Goal: Task Accomplishment & Management: Use online tool/utility

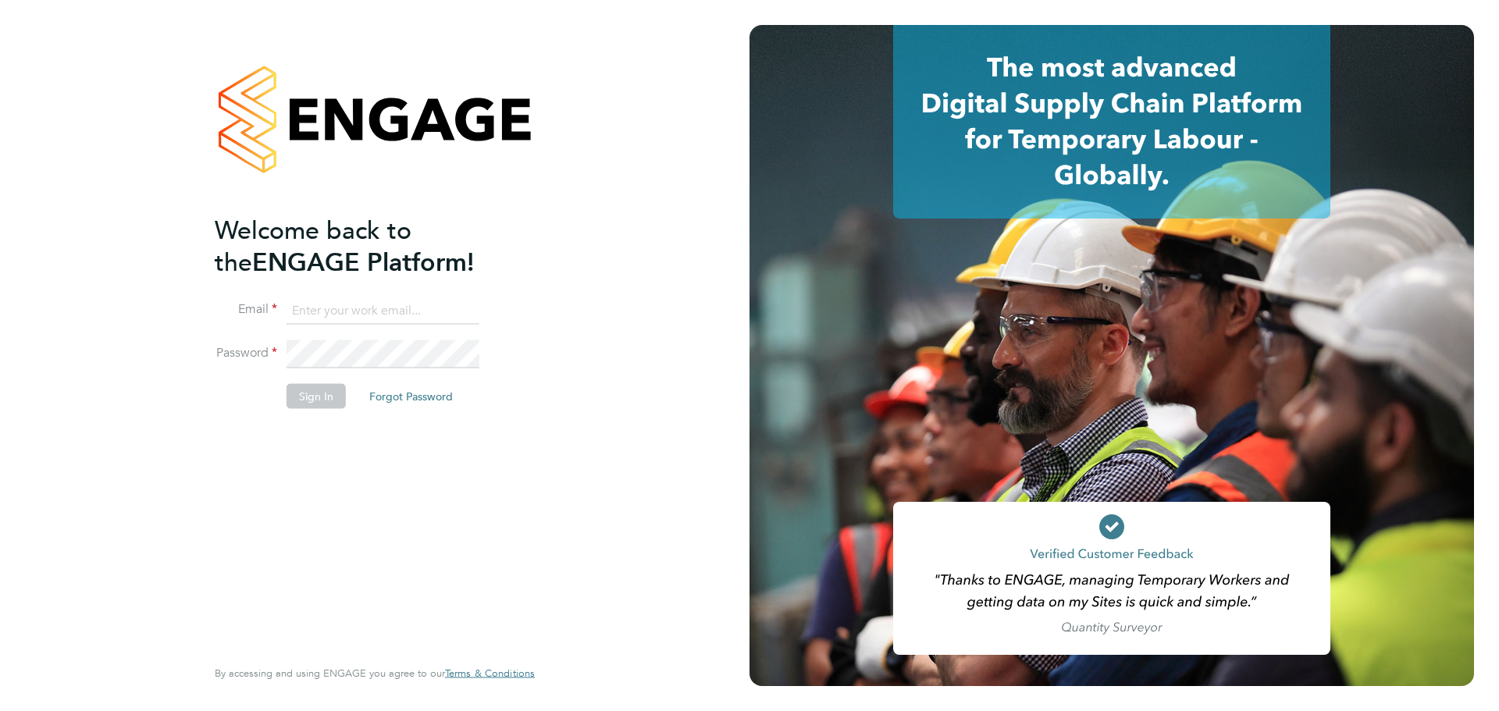
type input "beth.mugleston@vistry.co.uk"
click at [308, 397] on button "Sign In" at bounding box center [315, 396] width 59 height 25
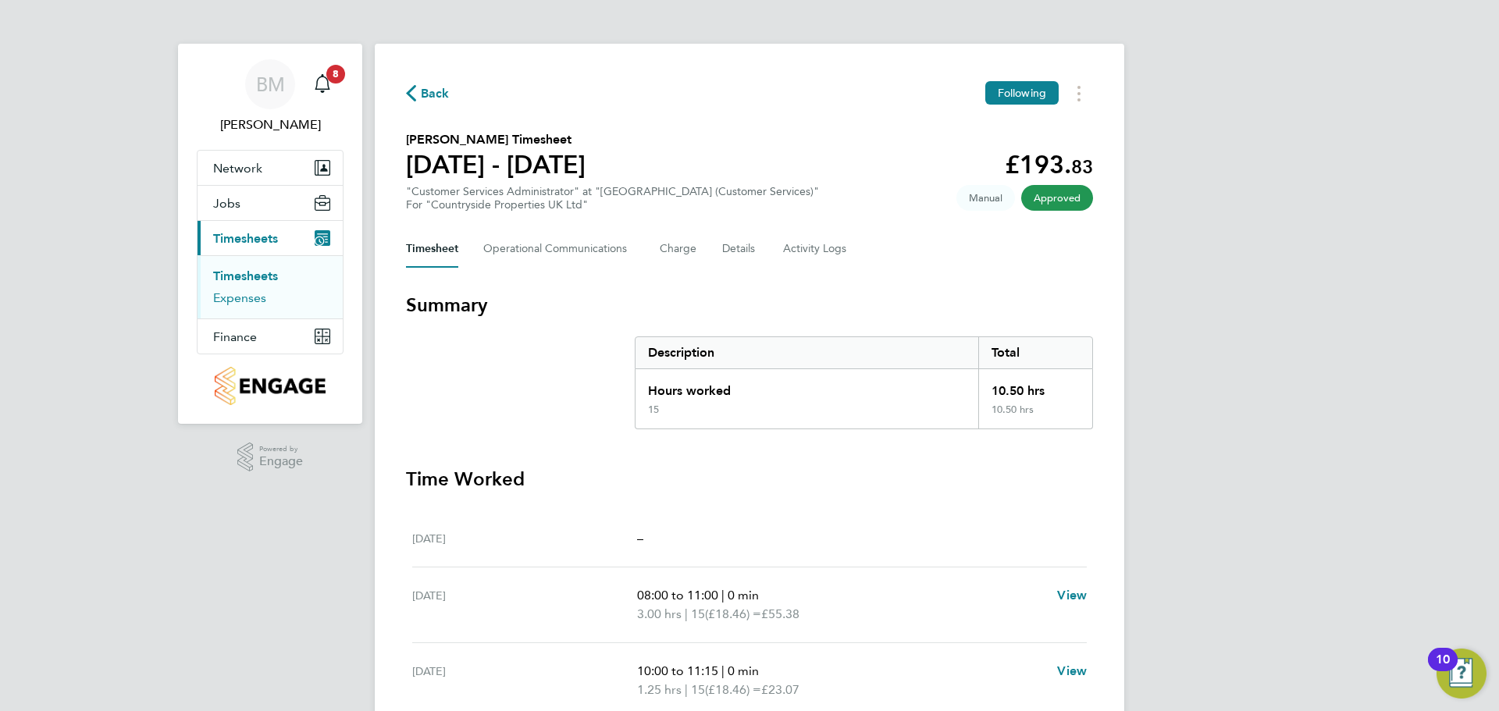
click at [244, 297] on link "Expenses" at bounding box center [239, 297] width 53 height 15
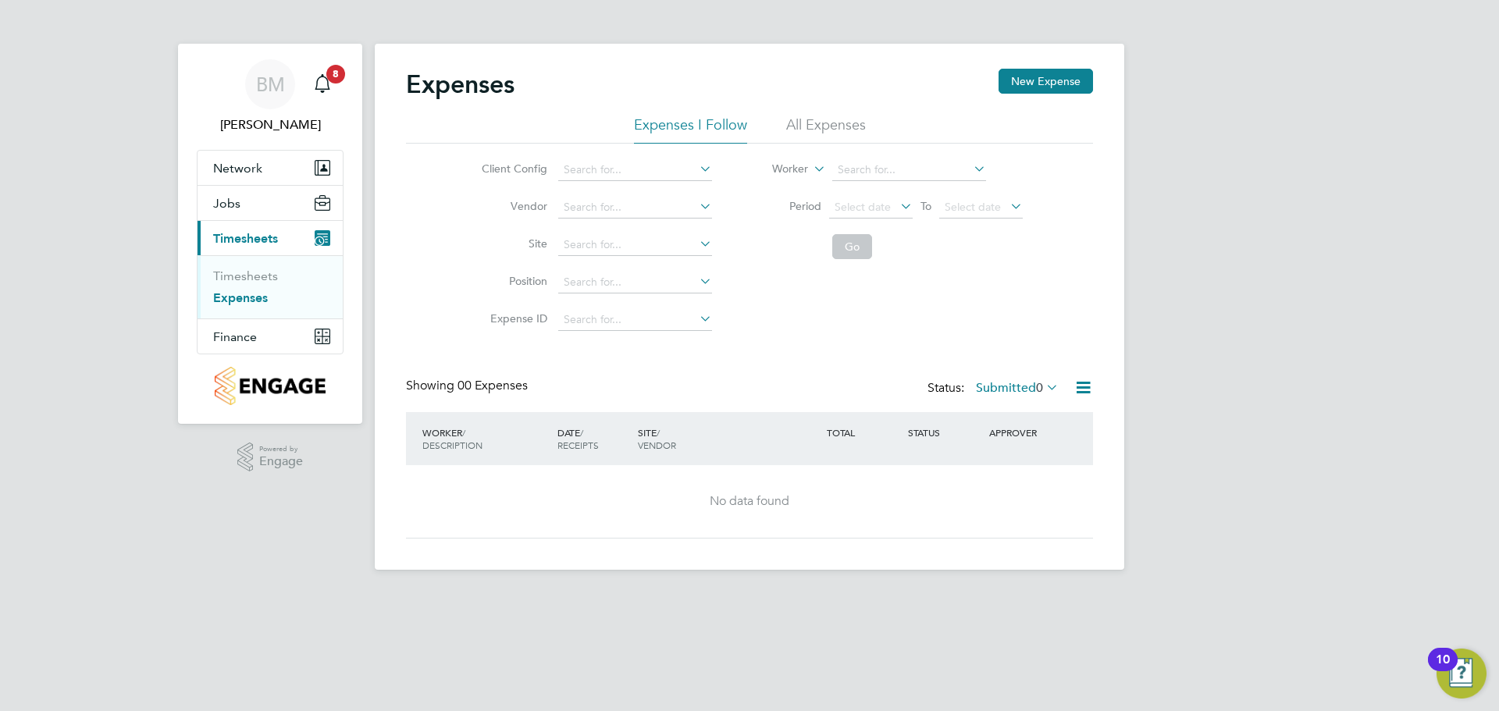
click at [696, 277] on icon at bounding box center [696, 281] width 0 height 22
click at [913, 175] on input at bounding box center [909, 170] width 154 height 22
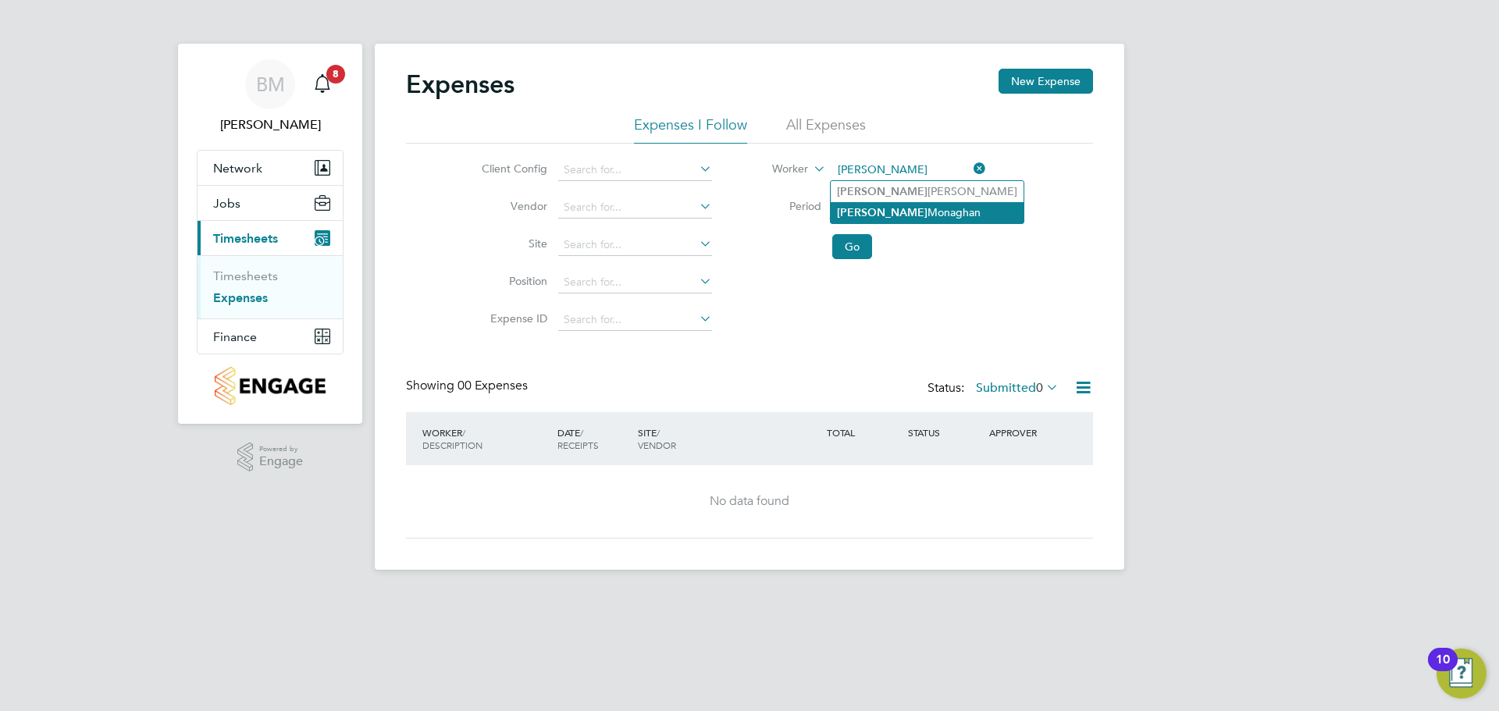
click at [920, 209] on li "[PERSON_NAME]" at bounding box center [927, 212] width 193 height 21
type input "[PERSON_NAME]"
click at [845, 251] on button "Go" at bounding box center [852, 246] width 40 height 25
click at [897, 203] on icon at bounding box center [897, 206] width 0 height 22
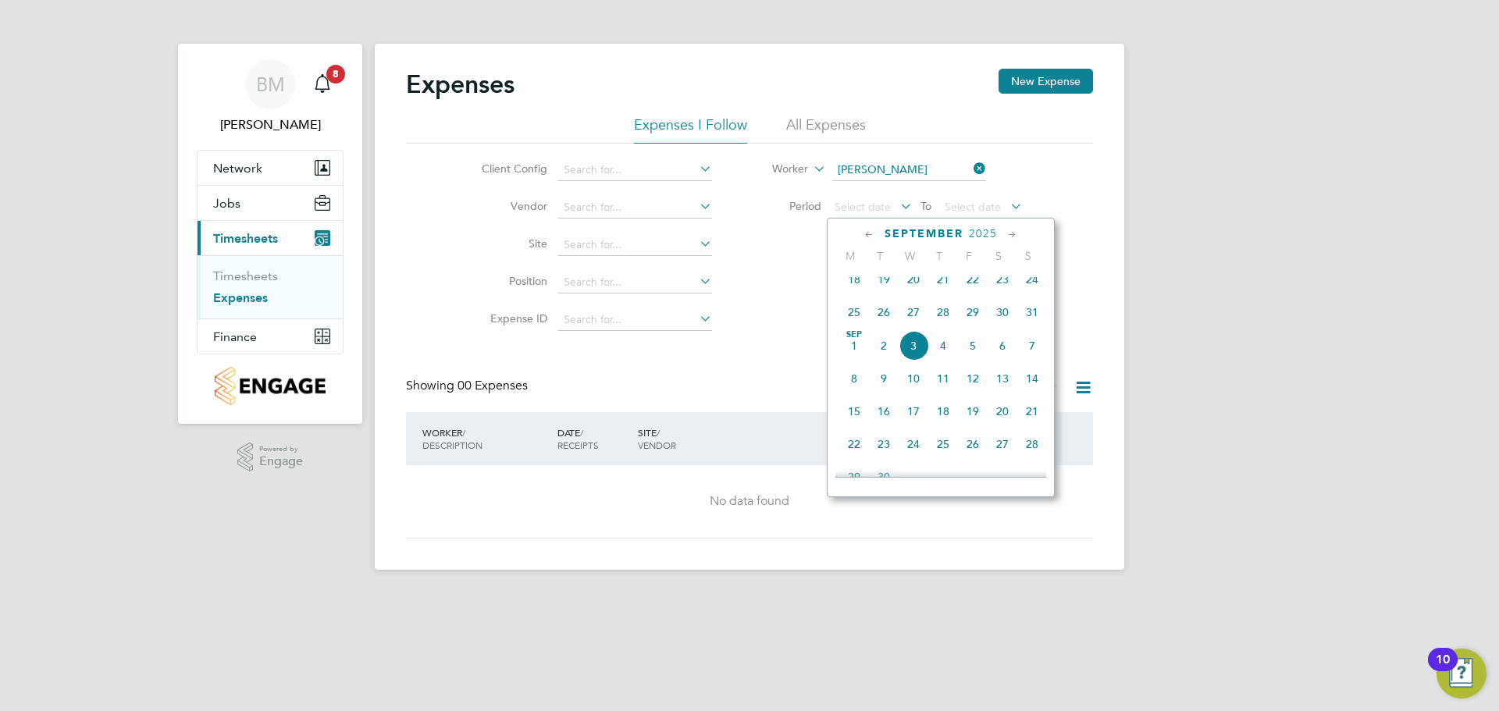
click at [867, 232] on icon at bounding box center [869, 234] width 15 height 17
click at [909, 322] on span "9" at bounding box center [913, 320] width 30 height 30
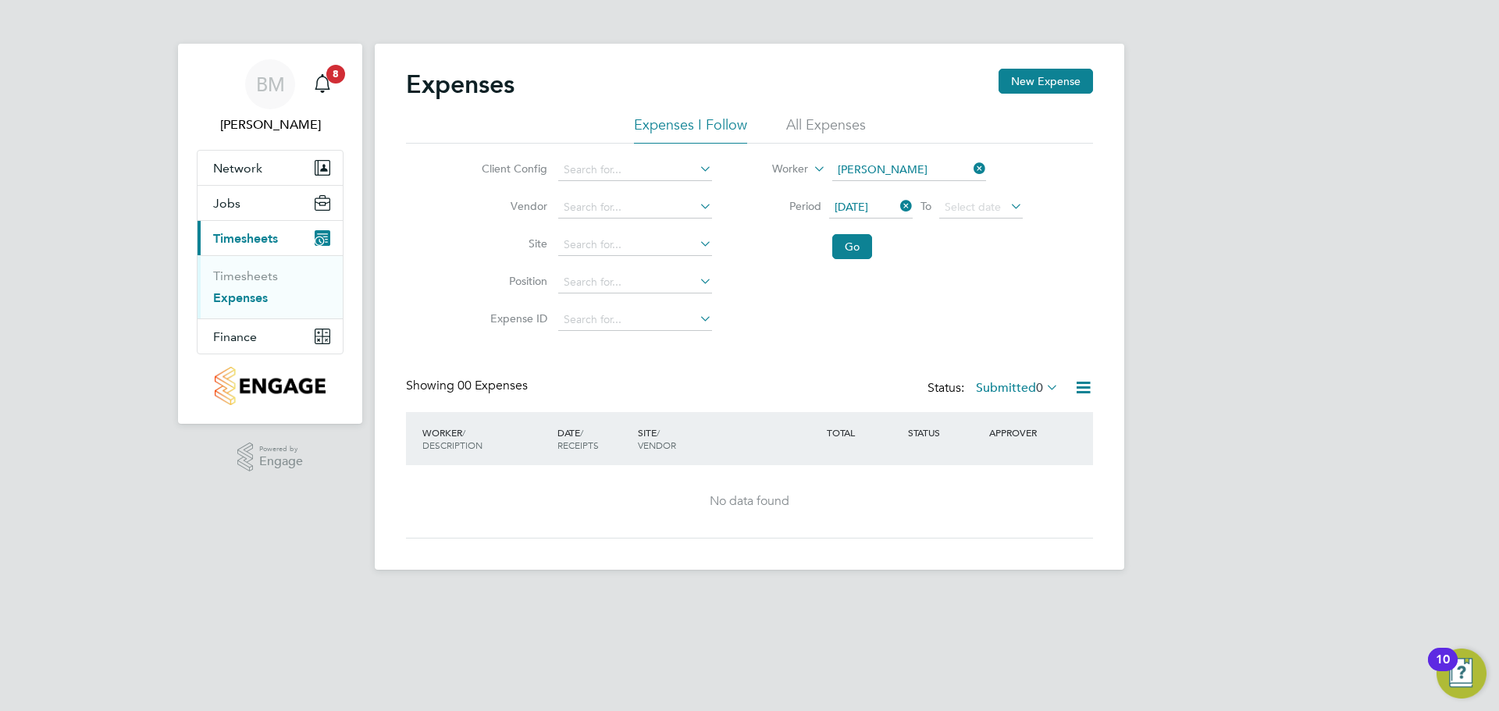
click at [1007, 205] on icon at bounding box center [1007, 206] width 0 height 22
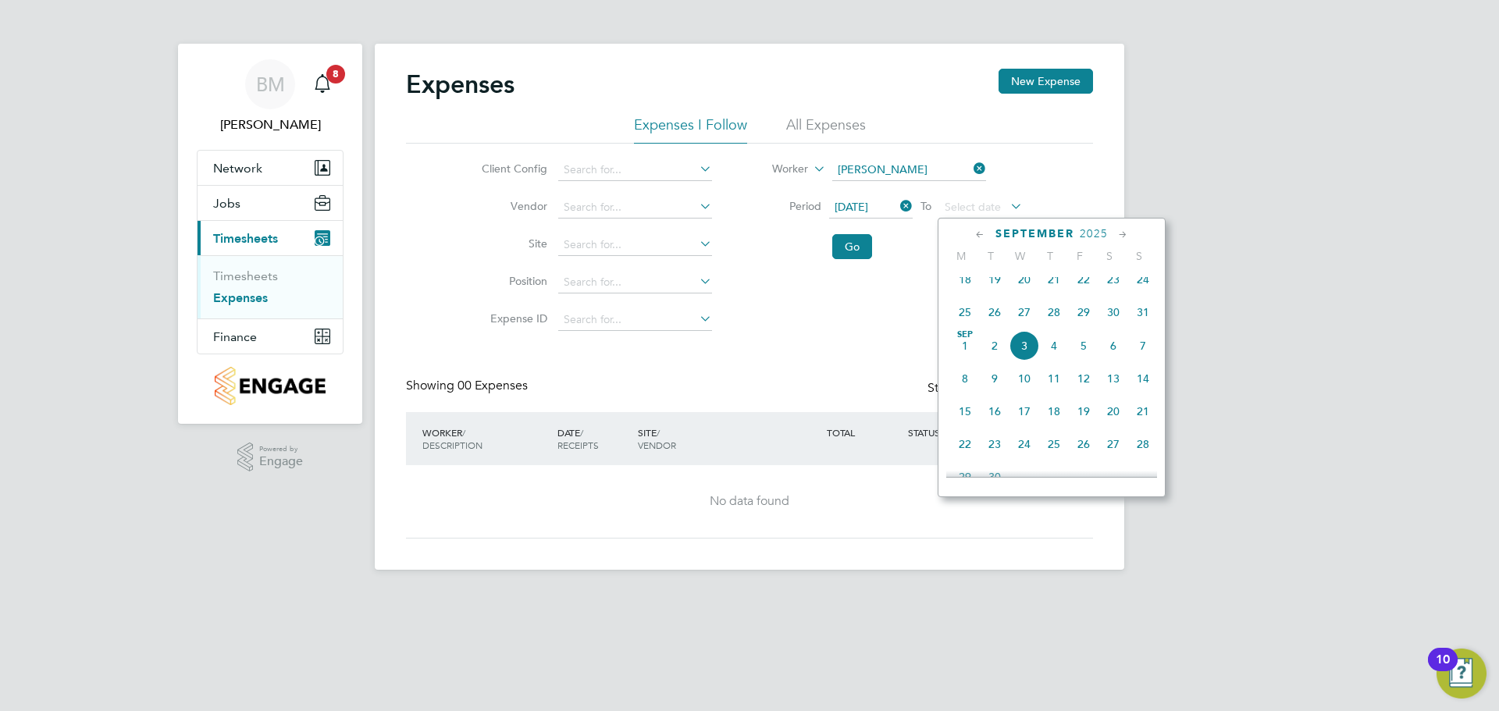
click at [1020, 355] on span "3" at bounding box center [1024, 346] width 30 height 30
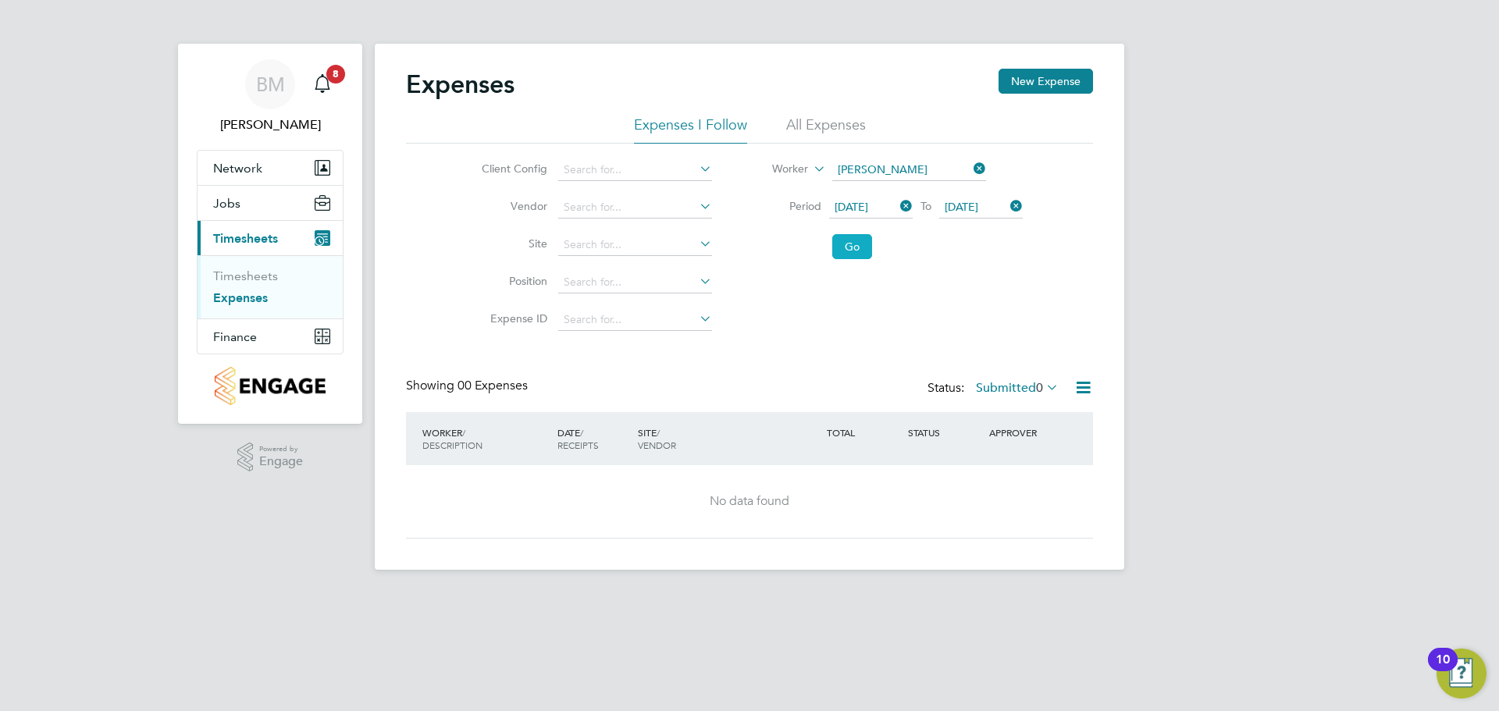
click at [845, 248] on button "Go" at bounding box center [852, 246] width 40 height 25
click at [267, 333] on button "Finance" at bounding box center [269, 336] width 145 height 34
click at [253, 354] on ul "Network Team Members Sites Workers Jobs Vacancies Placements Current page: Time…" at bounding box center [270, 252] width 147 height 205
click at [244, 347] on button "Finance" at bounding box center [269, 336] width 145 height 34
click at [247, 318] on li "Invoices & Credit Notes" at bounding box center [271, 319] width 117 height 31
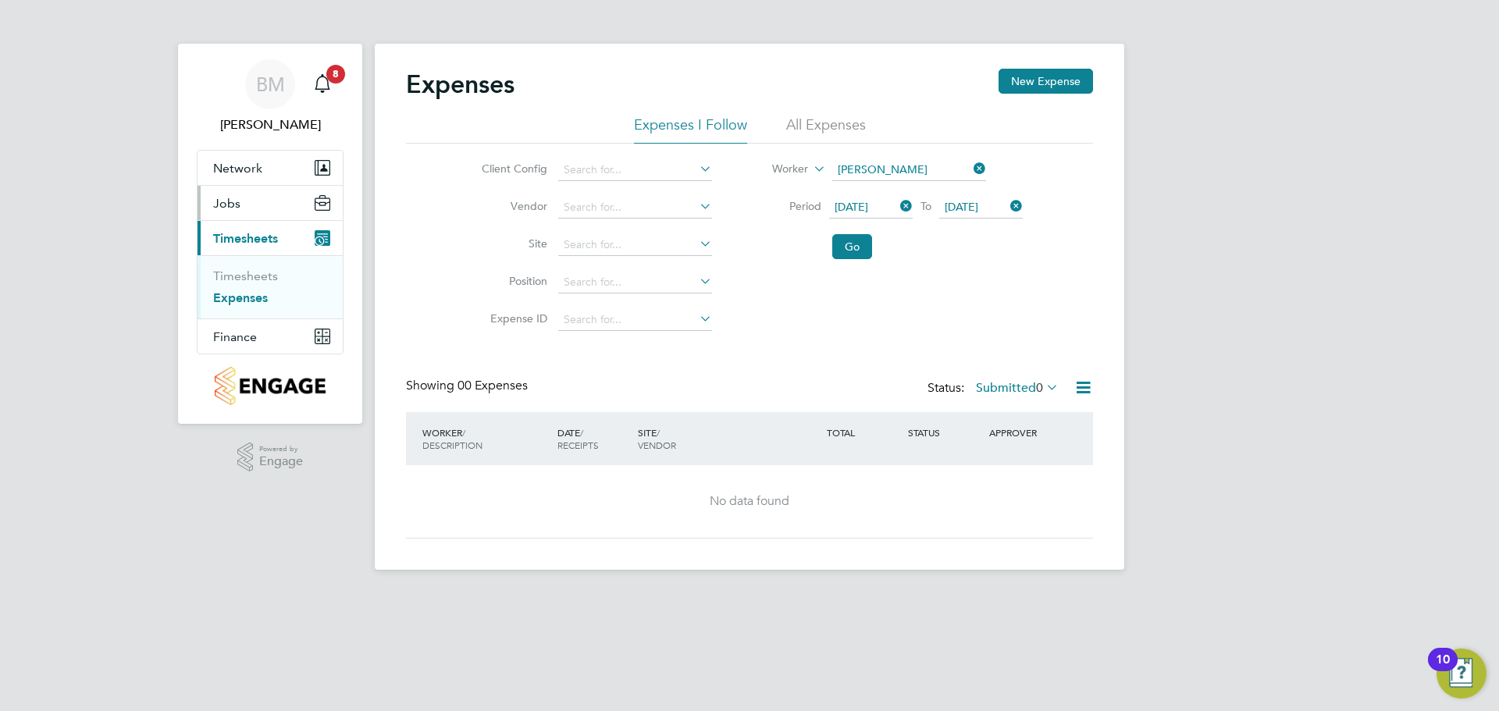
click at [262, 205] on button "Jobs" at bounding box center [269, 203] width 145 height 34
click at [255, 297] on span "Timesheets" at bounding box center [245, 301] width 65 height 15
click at [799, 126] on li "All Expenses" at bounding box center [826, 130] width 80 height 28
click at [855, 244] on button "Go" at bounding box center [852, 246] width 40 height 25
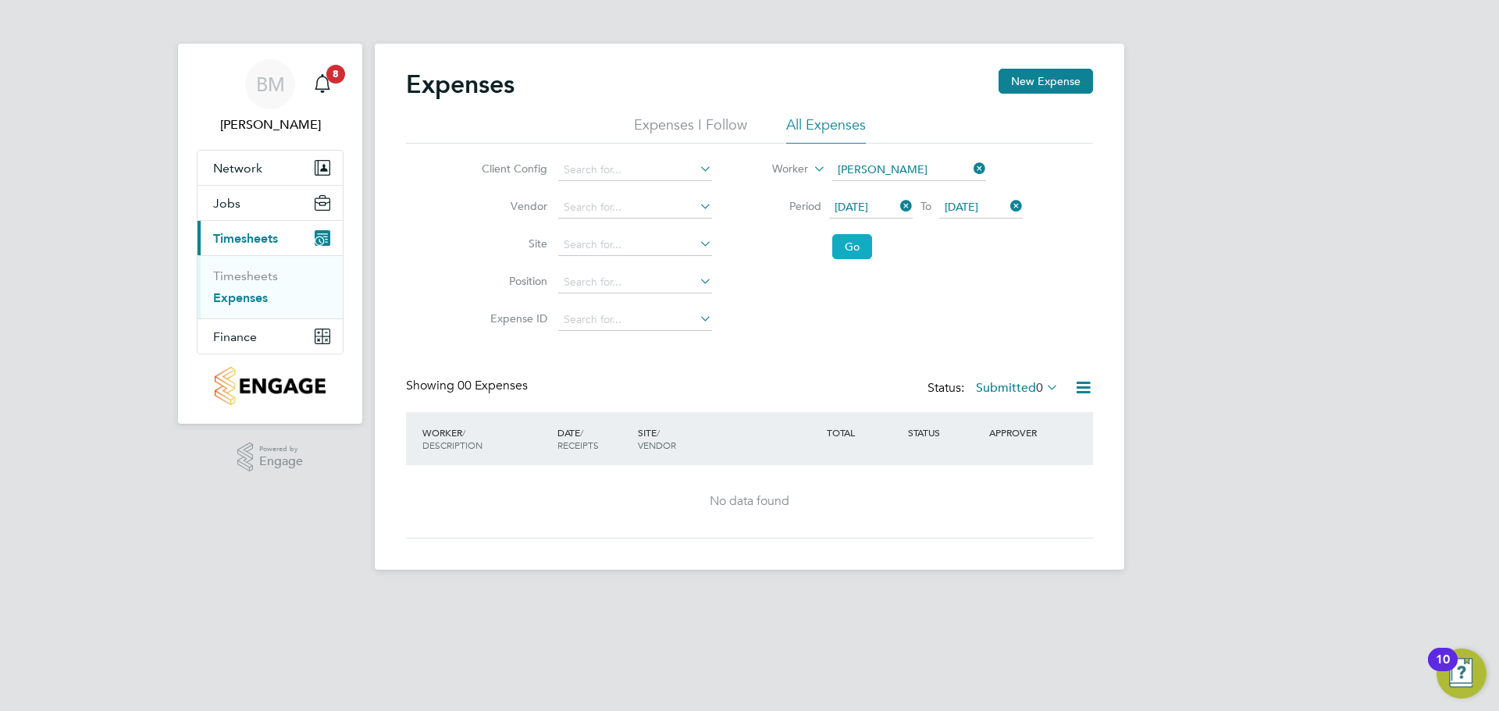
click at [855, 244] on button "Go" at bounding box center [852, 246] width 40 height 25
click at [693, 247] on input at bounding box center [635, 245] width 154 height 22
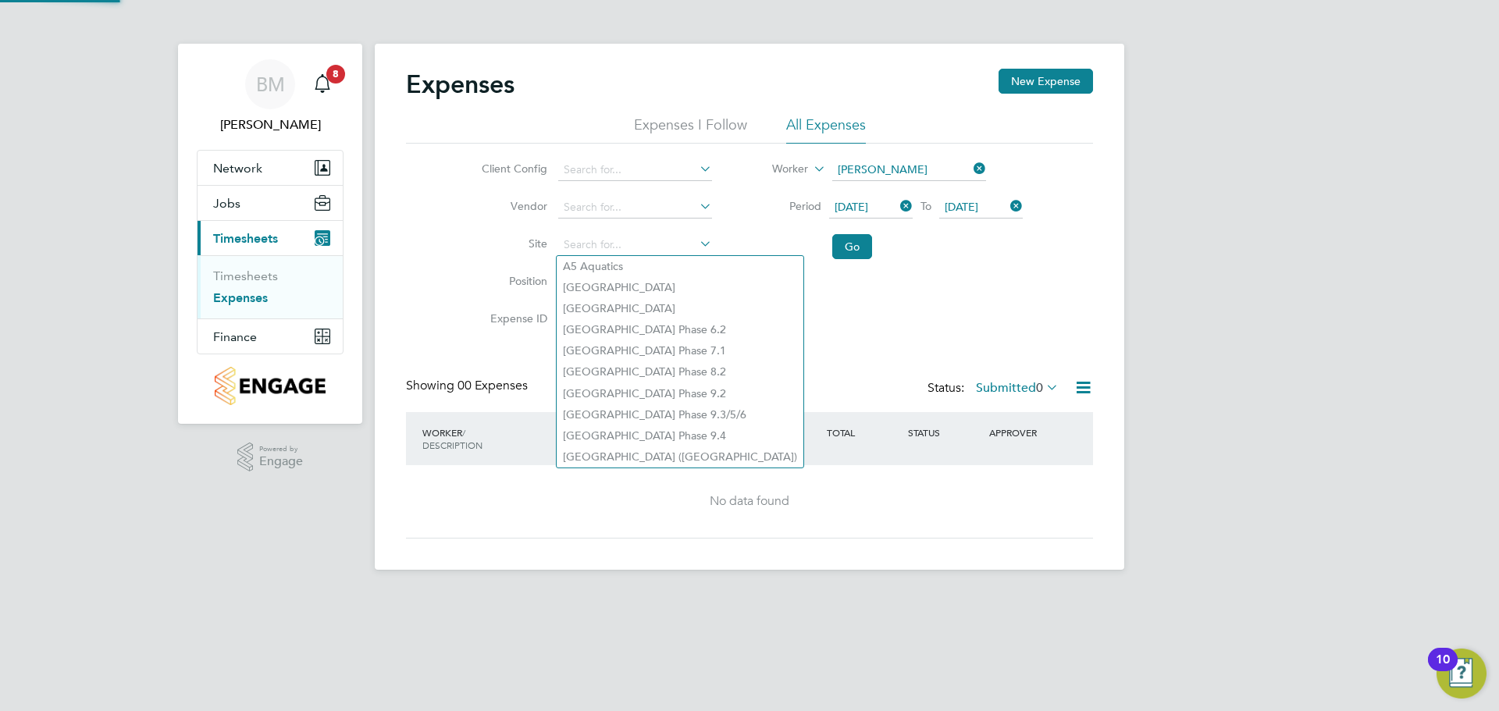
click at [838, 333] on div "Client Config Vendor Site Position Expense ID Worker [PERSON_NAME] Period [DATE…" at bounding box center [749, 241] width 687 height 195
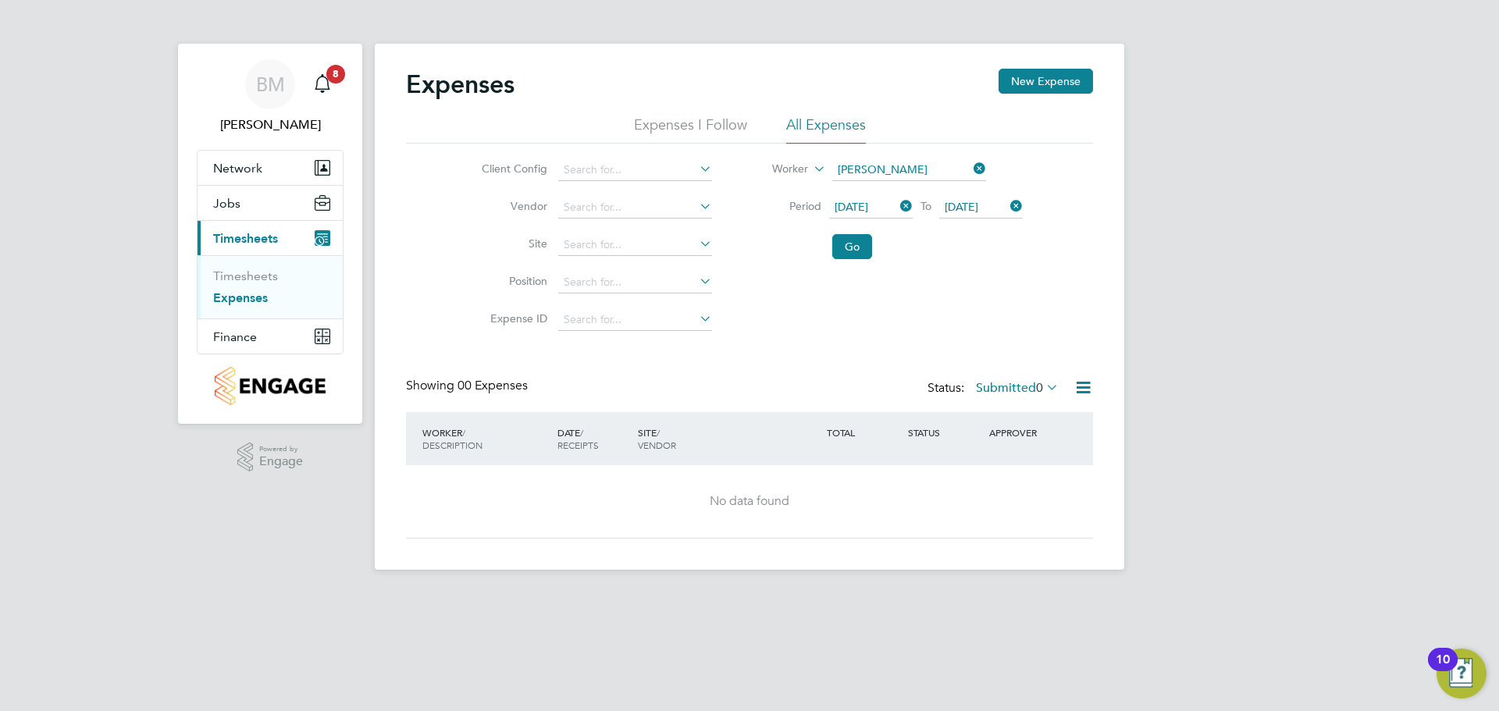
click at [696, 282] on icon at bounding box center [696, 281] width 0 height 22
click at [827, 365] on div "Expenses New Expense Expenses I Follow All Expenses Client Config Vendor Site P…" at bounding box center [749, 304] width 687 height 470
